Goal: Task Accomplishment & Management: Complete application form

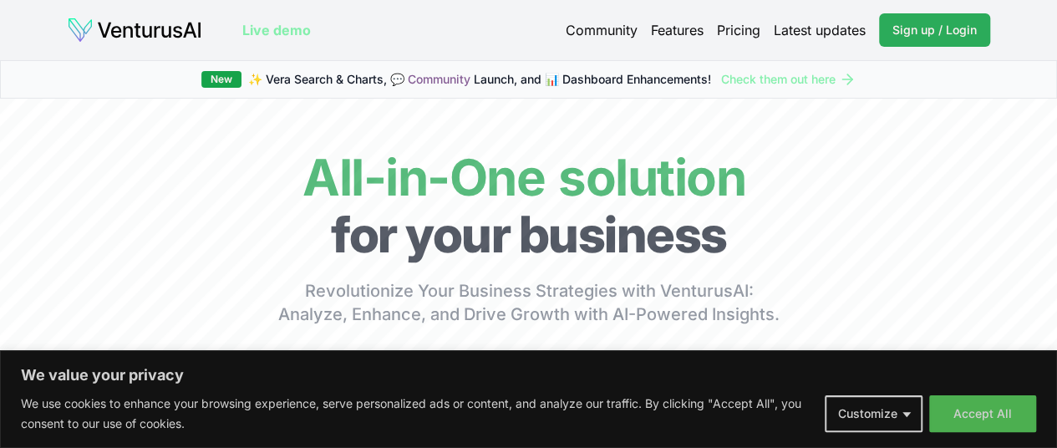
click at [952, 29] on span "Sign up / Login" at bounding box center [934, 30] width 84 height 17
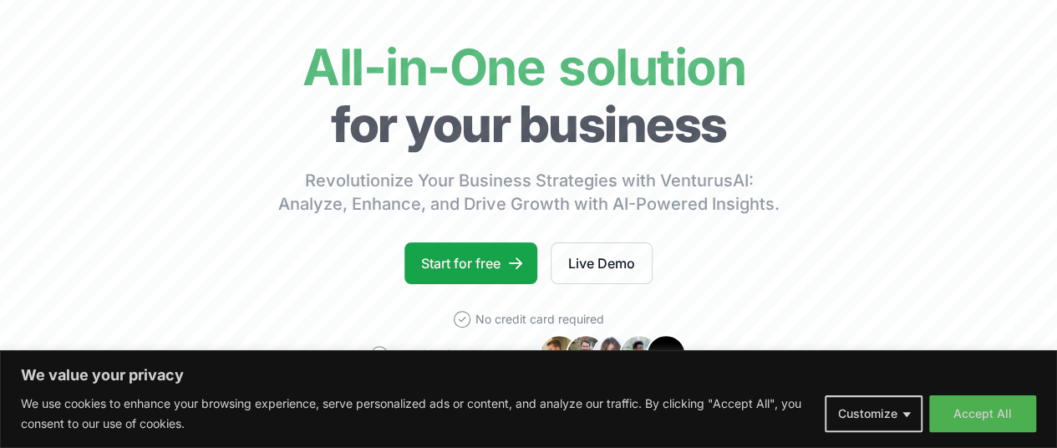
scroll to position [134, 0]
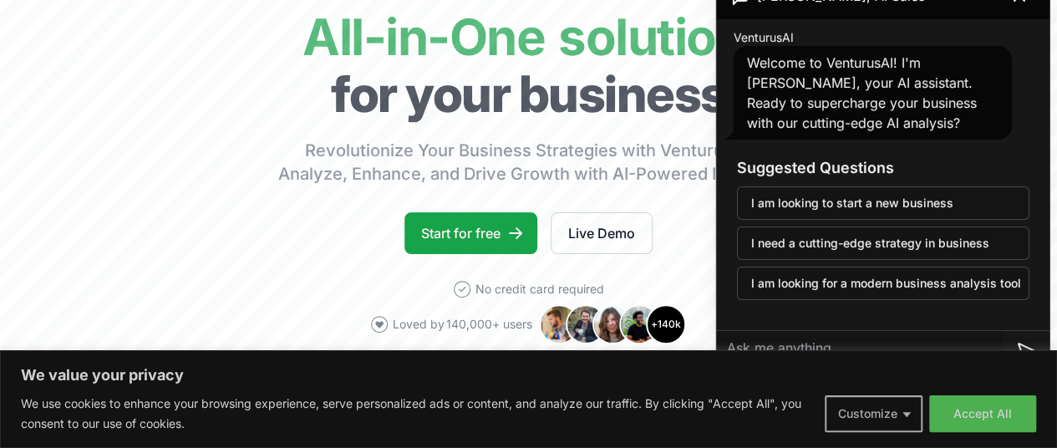
click at [891, 410] on button "Customize" at bounding box center [874, 413] width 98 height 37
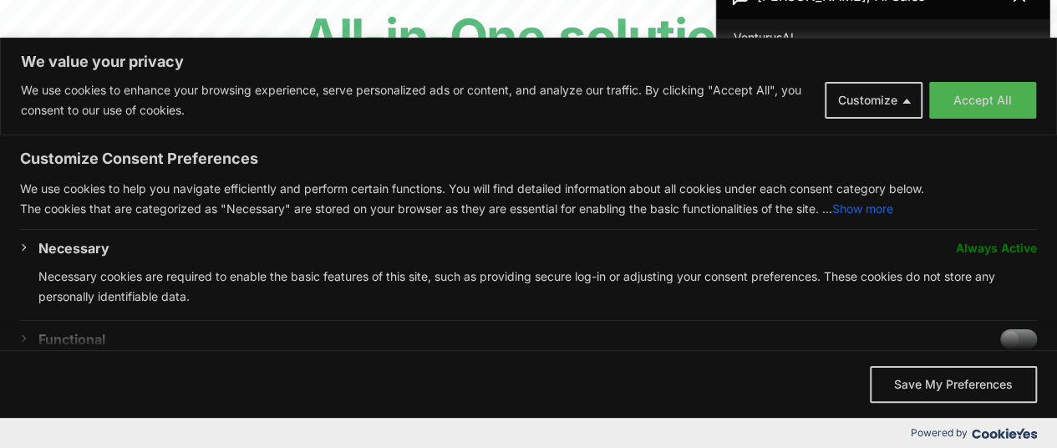
click at [1009, 330] on span "We value your privacy" at bounding box center [528, 333] width 1057 height 33
click at [951, 380] on button "Save My Preferences" at bounding box center [953, 384] width 167 height 37
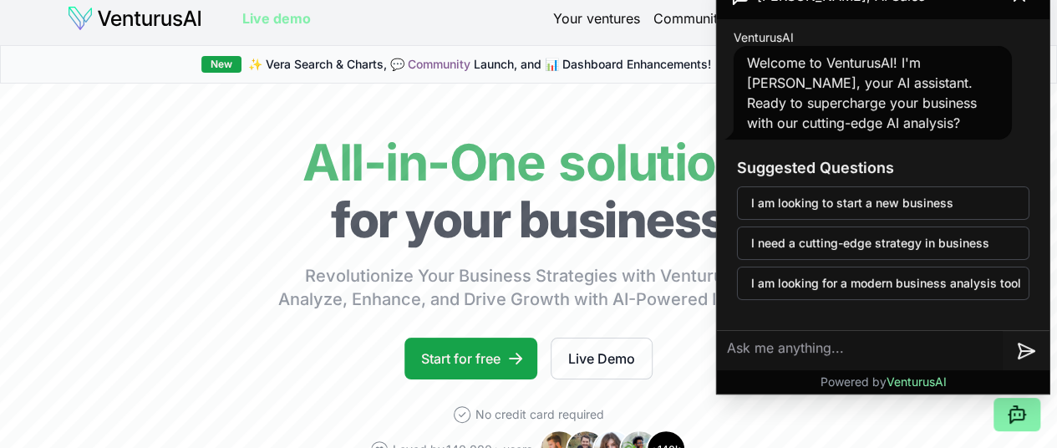
scroll to position [0, 0]
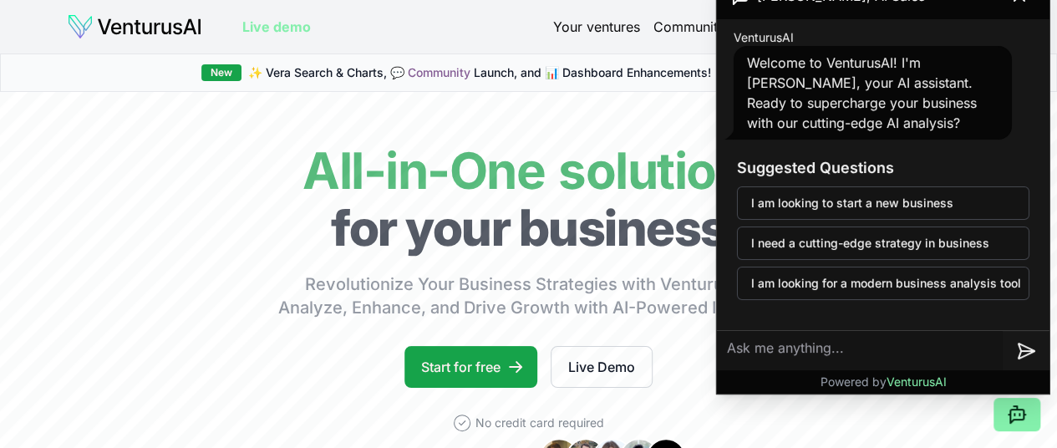
click at [1041, 171] on div "Suggested Questions I am looking to start a new business I need a cutting-edge …" at bounding box center [883, 228] width 319 height 170
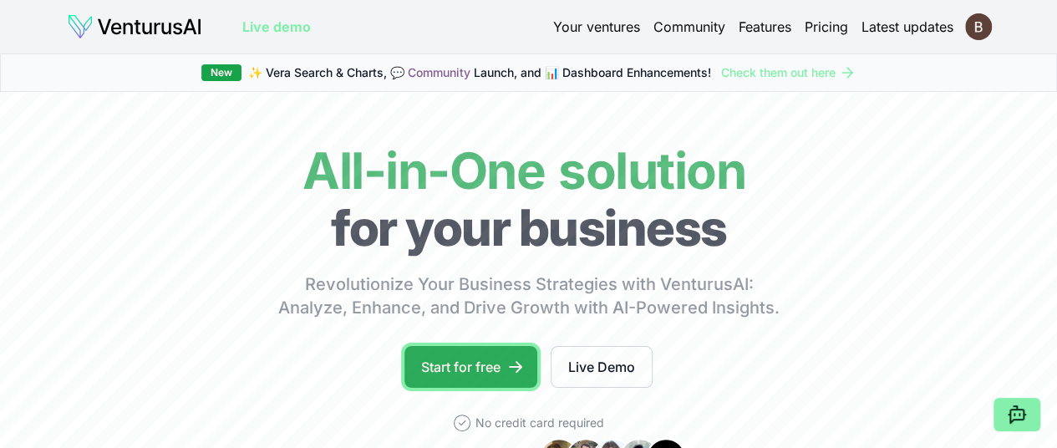
click at [500, 387] on link "Start for free" at bounding box center [470, 367] width 133 height 42
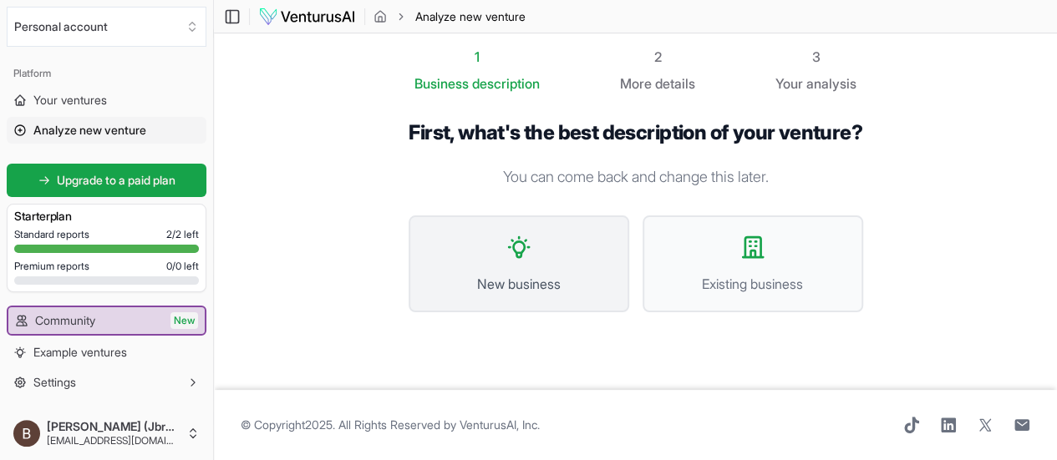
click at [551, 266] on button "New business" at bounding box center [519, 264] width 221 height 97
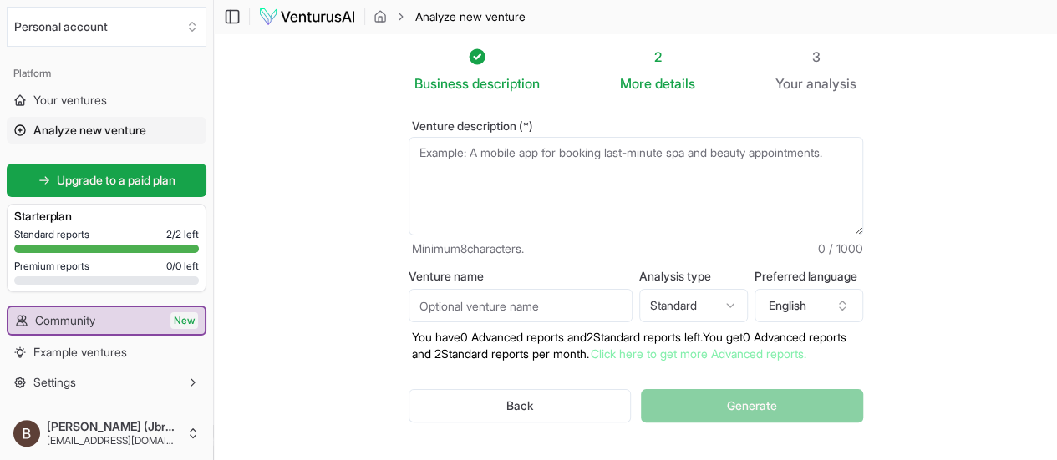
click at [826, 158] on textarea "Venture description (*)" at bounding box center [636, 186] width 454 height 99
click at [824, 151] on textarea "Venture description (*)" at bounding box center [636, 186] width 454 height 99
click at [817, 151] on textarea "Venture description (*)" at bounding box center [636, 186] width 454 height 99
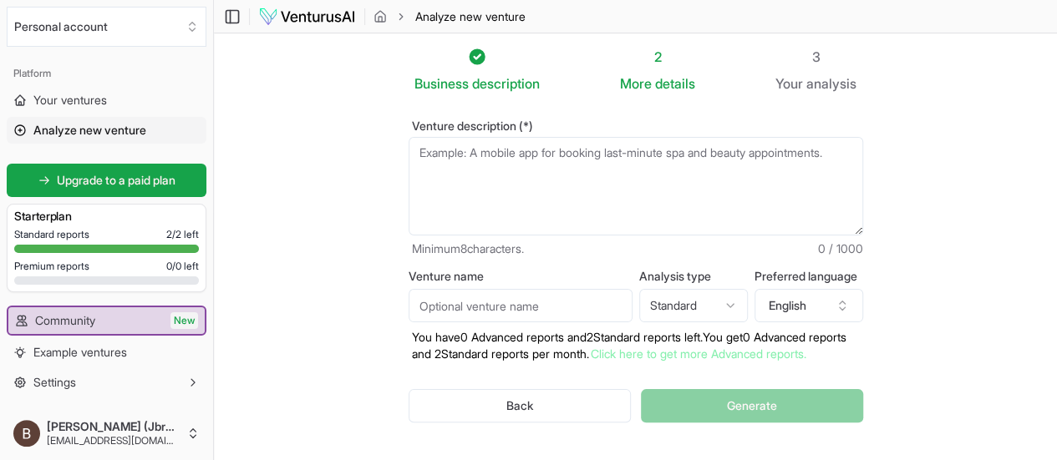
click at [817, 151] on textarea "Venture description (*)" at bounding box center [636, 186] width 454 height 99
click at [575, 157] on textarea "Venture description (*)" at bounding box center [636, 186] width 454 height 99
drag, startPoint x: 779, startPoint y: 160, endPoint x: 770, endPoint y: 150, distance: 13.1
click at [770, 150] on textarea "Venture description (*)" at bounding box center [636, 186] width 454 height 99
drag, startPoint x: 770, startPoint y: 150, endPoint x: 819, endPoint y: 155, distance: 48.7
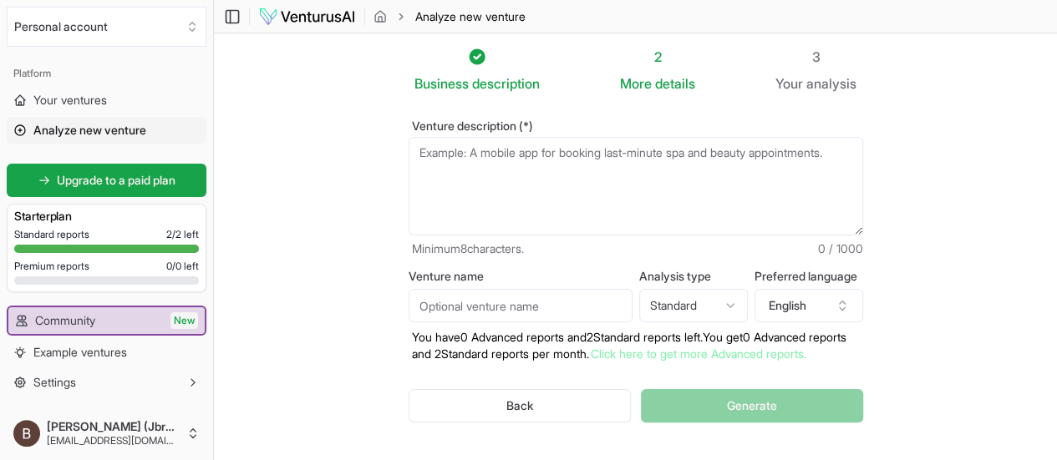
click at [819, 155] on textarea "Venture description (*)" at bounding box center [636, 186] width 454 height 99
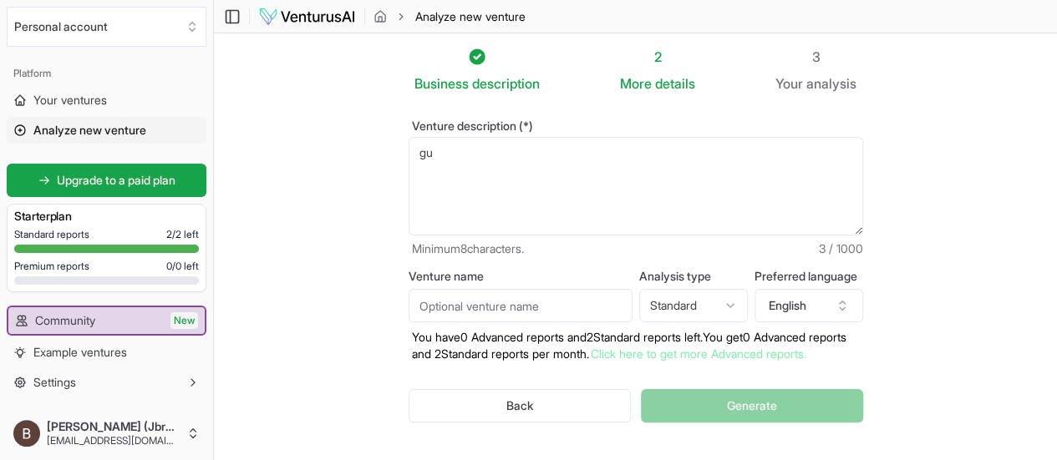
type textarea "g"
type textarea "a"
type textarea "A"
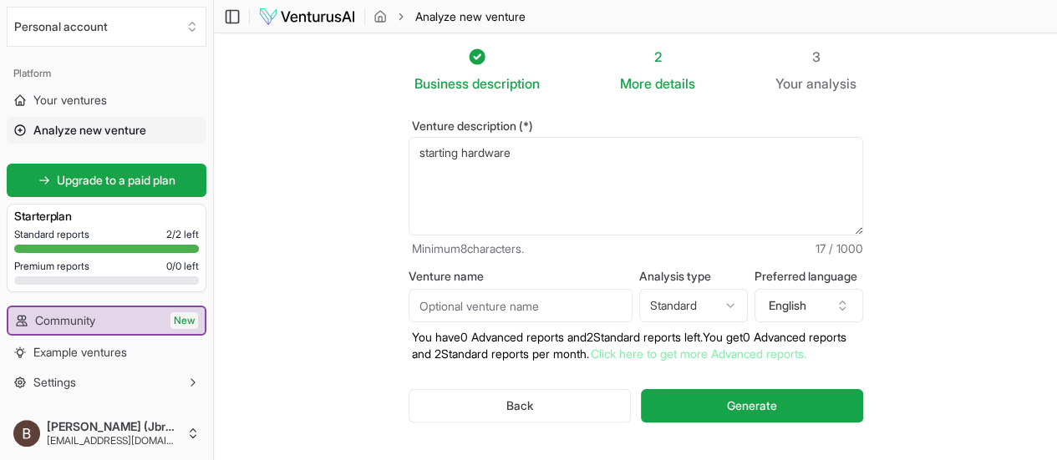
type textarea "starting hardware"
click at [615, 303] on input "Venture name" at bounding box center [521, 305] width 224 height 33
type input "[PERSON_NAME] Sirated"
click at [747, 307] on html "We value your privacy We use cookies to enhance your browsing experience, serve…" at bounding box center [528, 230] width 1057 height 460
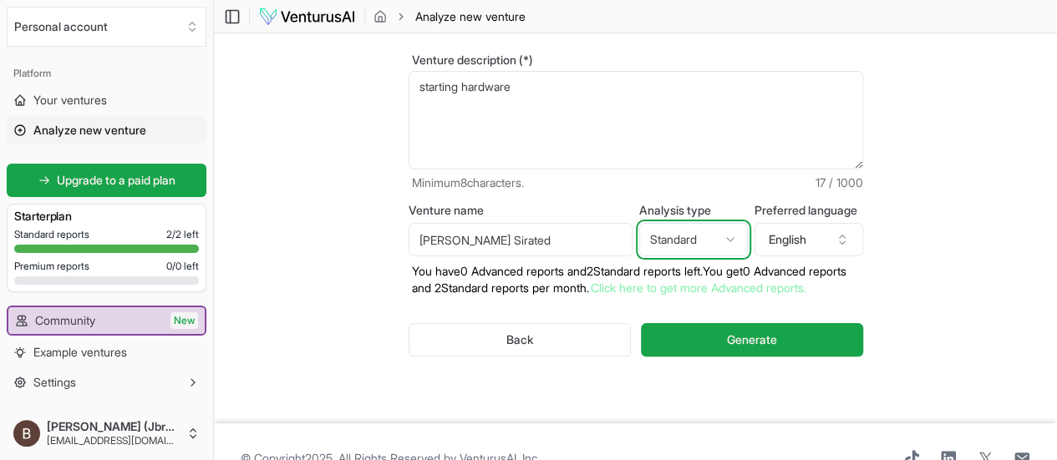
scroll to position [67, 0]
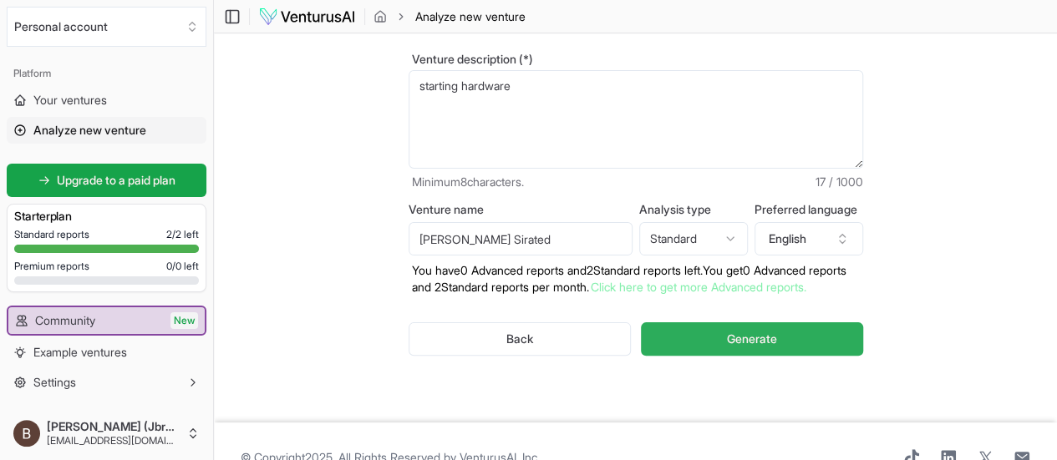
click at [766, 337] on span "Generate" at bounding box center [752, 339] width 50 height 17
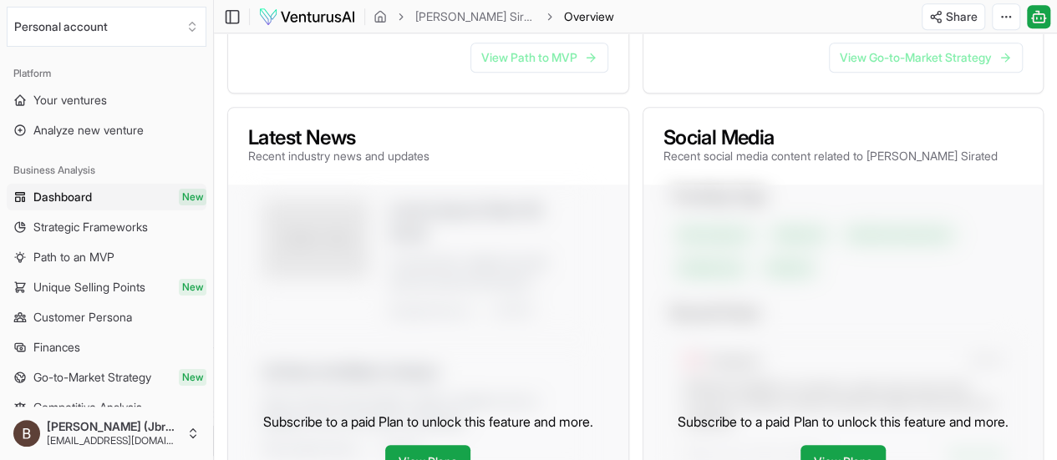
scroll to position [680, 0]
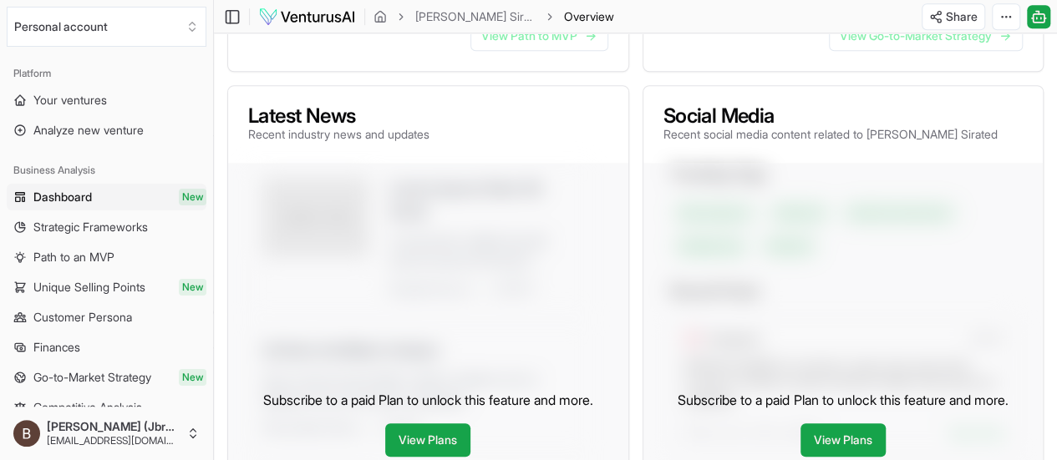
click at [439, 275] on div "Subscribe to a paid Plan to unlock this feature and more. View Plans" at bounding box center [428, 423] width 400 height 521
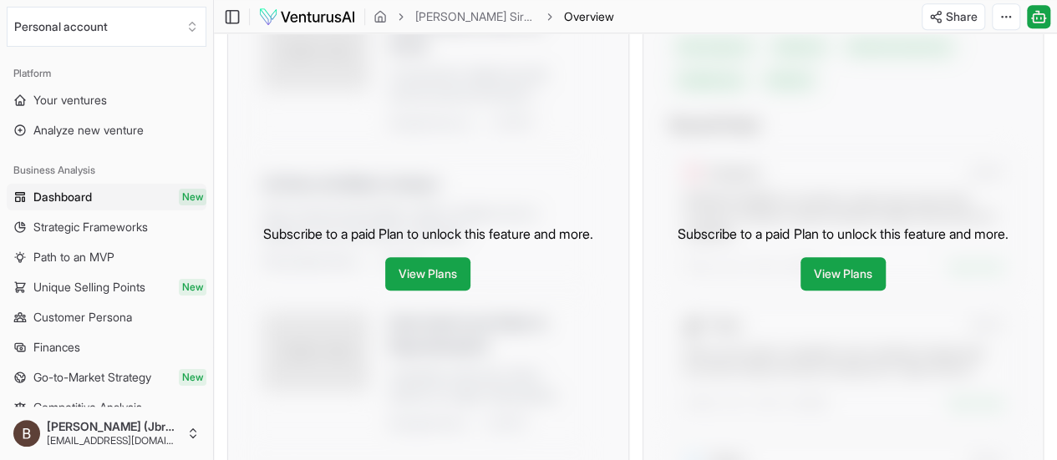
scroll to position [847, 0]
click at [410, 290] on link "View Plans" at bounding box center [427, 272] width 85 height 33
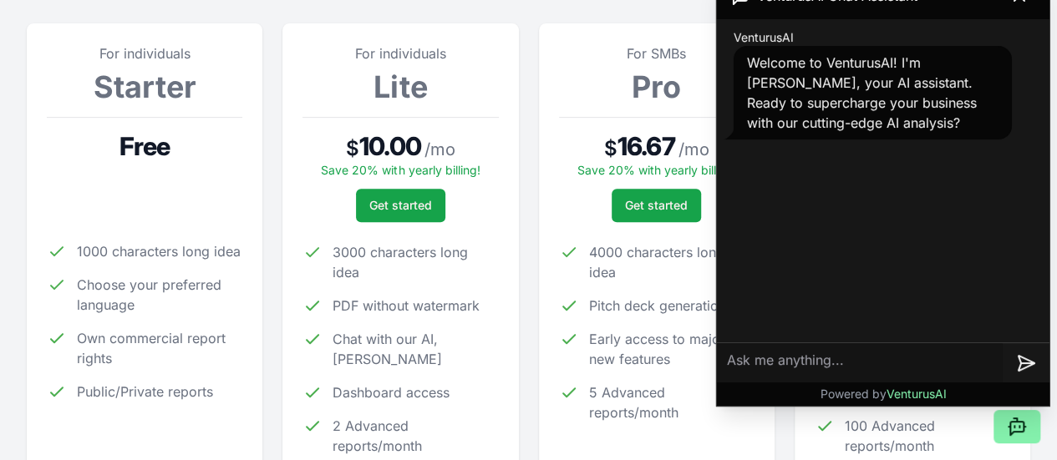
scroll to position [267, 0]
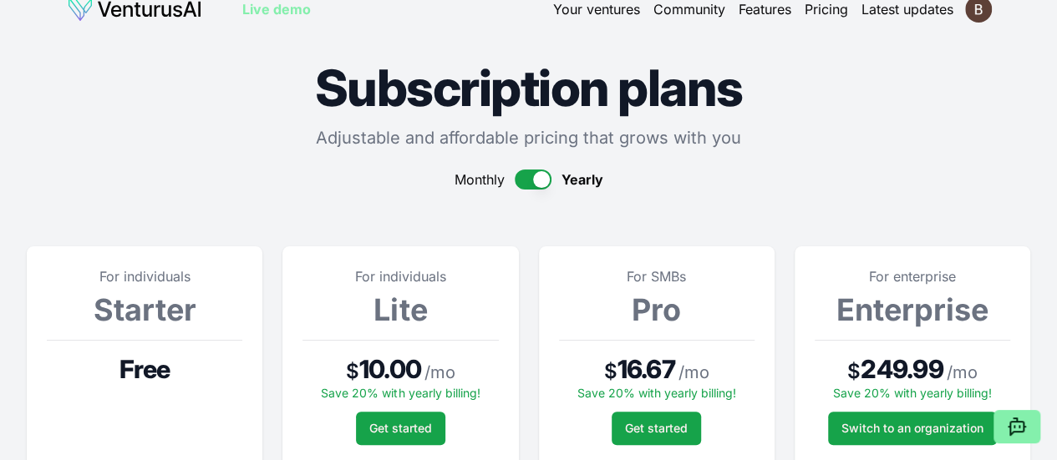
scroll to position [0, 0]
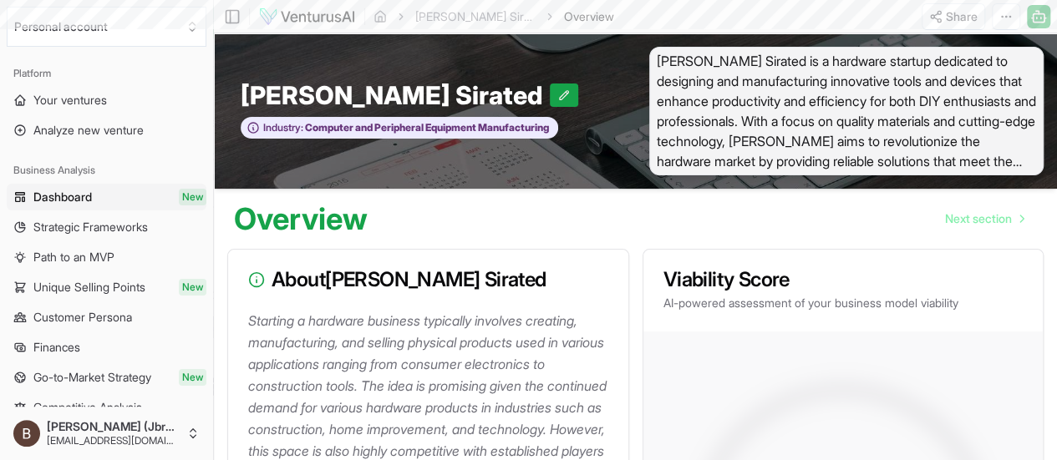
scroll to position [847, 0]
